Goal: Find specific page/section: Find specific page/section

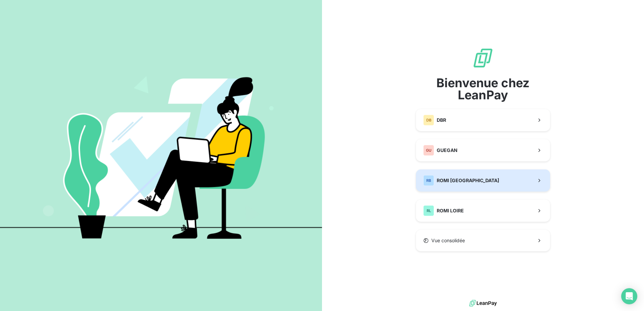
click at [473, 180] on span "ROMI [GEOGRAPHIC_DATA]" at bounding box center [468, 180] width 62 height 7
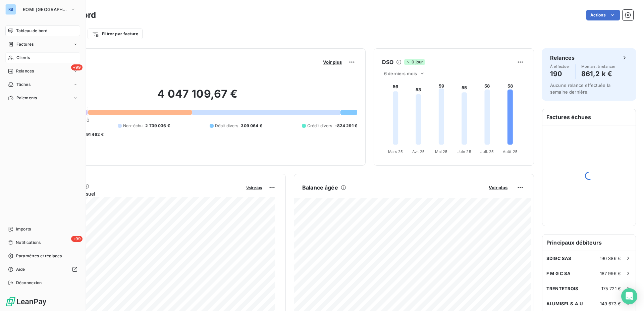
click at [14, 57] on div "Clients" at bounding box center [42, 57] width 75 height 11
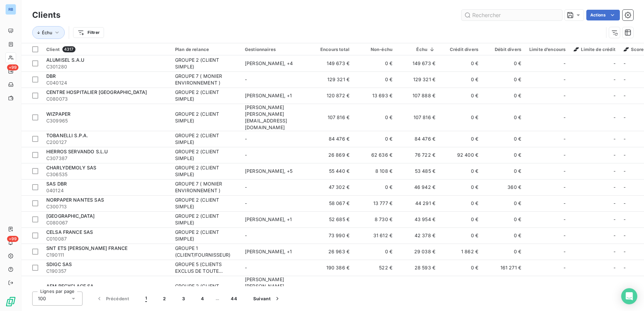
click at [507, 17] on input "text" at bounding box center [512, 15] width 101 height 11
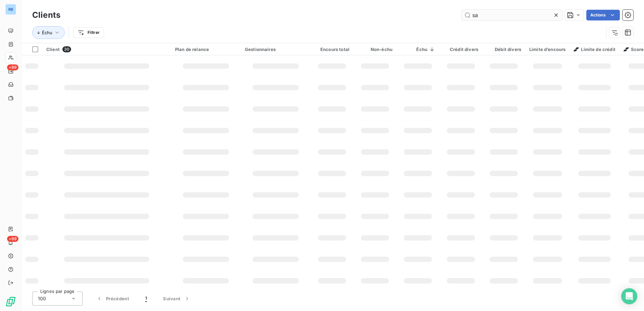
type input "s"
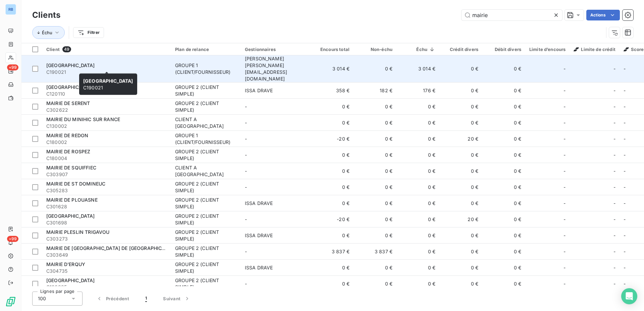
type input "mairie"
click at [143, 62] on div "MAIRIE DE ST MALO" at bounding box center [106, 65] width 121 height 7
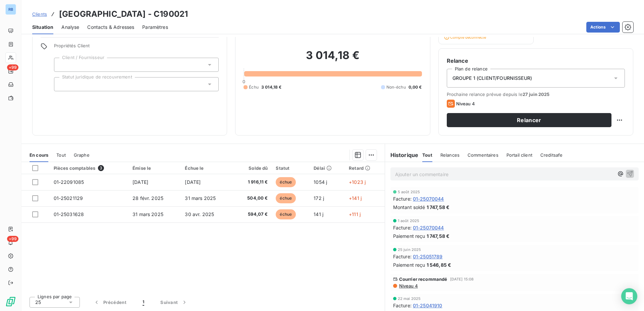
scroll to position [46, 0]
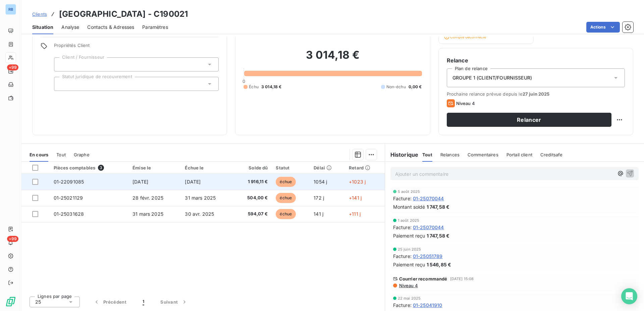
click at [200, 181] on span "31 oct. 2022" at bounding box center [193, 182] width 16 height 6
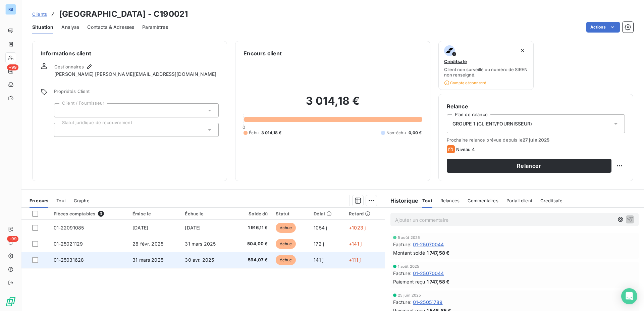
click at [188, 260] on span "30 avr. 2025" at bounding box center [199, 260] width 29 height 6
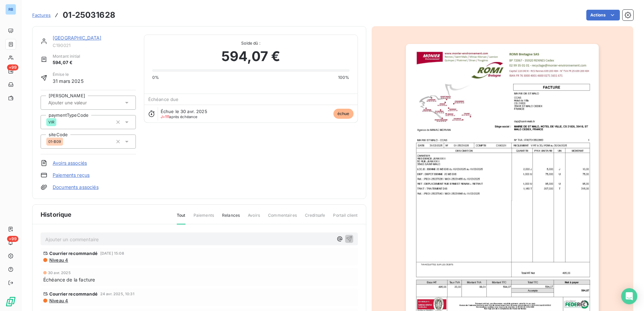
click at [502, 113] on img "button" at bounding box center [502, 180] width 193 height 273
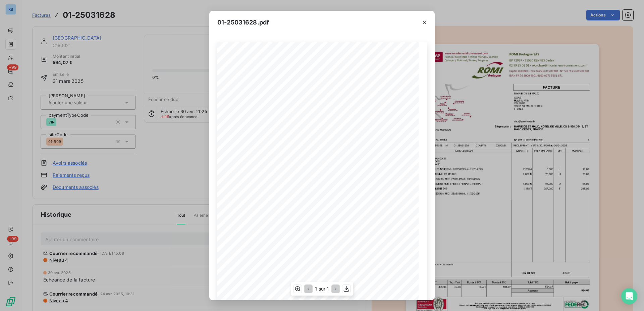
scroll to position [40, 0]
click at [347, 287] on icon "button" at bounding box center [346, 288] width 7 height 7
click at [424, 22] on icon "button" at bounding box center [424, 22] width 7 height 7
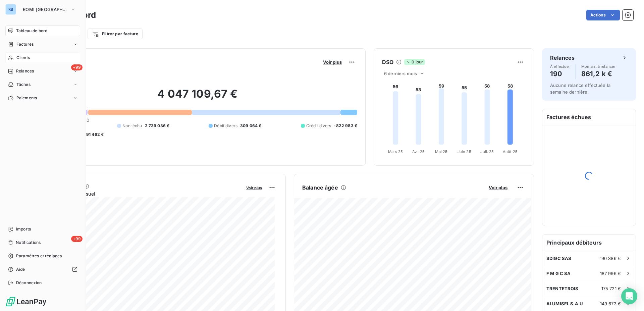
click at [22, 57] on span "Clients" at bounding box center [22, 58] width 13 height 6
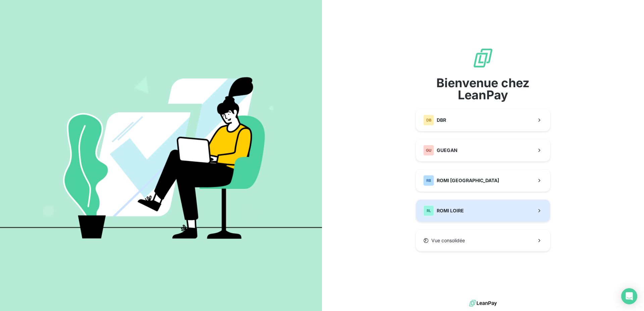
click at [458, 214] on span "ROMI LOIRE" at bounding box center [450, 210] width 27 height 7
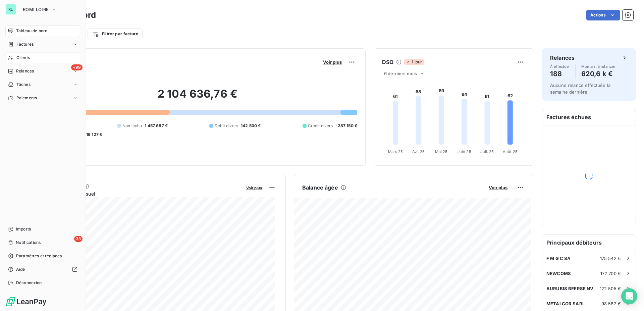
click at [19, 60] on span "Clients" at bounding box center [22, 58] width 13 height 6
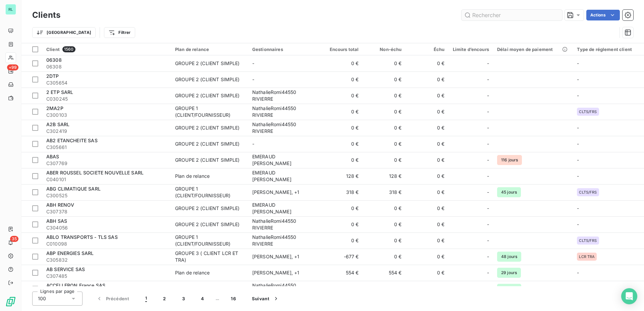
click at [471, 14] on input "text" at bounding box center [512, 15] width 101 height 11
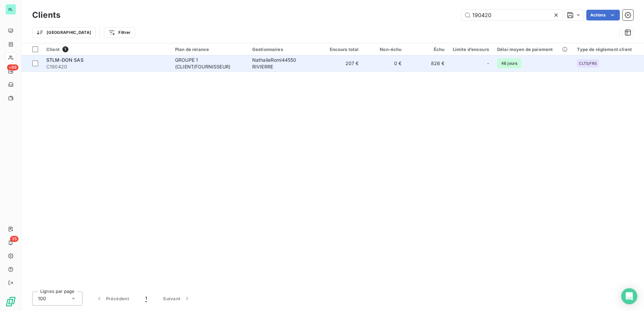
type input "190420"
click at [222, 62] on div "GROUPE 1 (CLIENT/FOURNISSEUR)" at bounding box center [209, 63] width 69 height 13
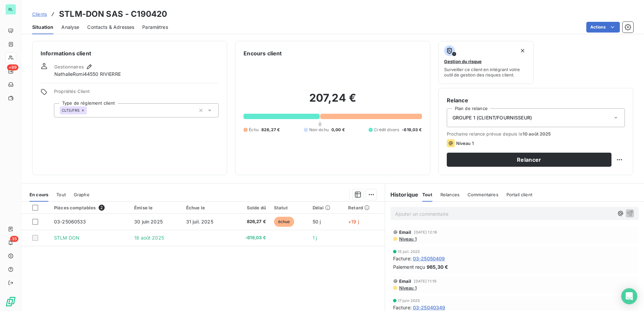
click at [60, 196] on span "Tout" at bounding box center [60, 194] width 9 height 5
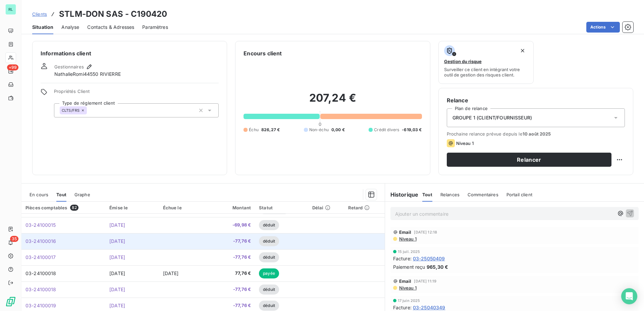
scroll to position [171, 0]
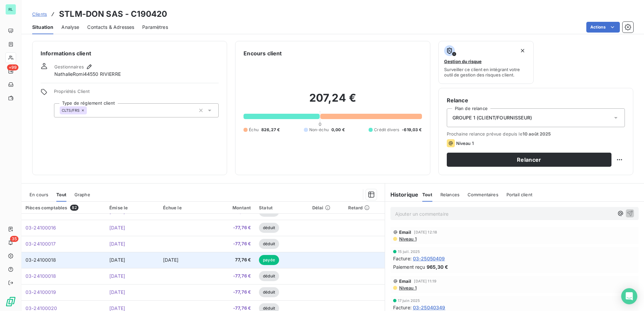
click at [176, 261] on span "[DATE]" at bounding box center [171, 260] width 16 height 6
